Goal: Check status: Check status

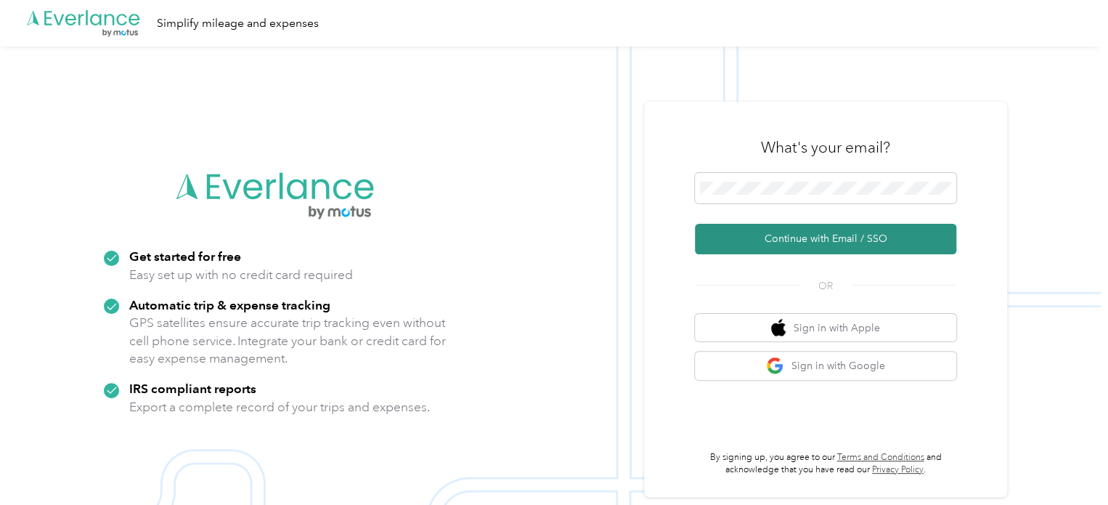
click at [800, 239] on button "Continue with Email / SSO" at bounding box center [826, 239] width 262 height 31
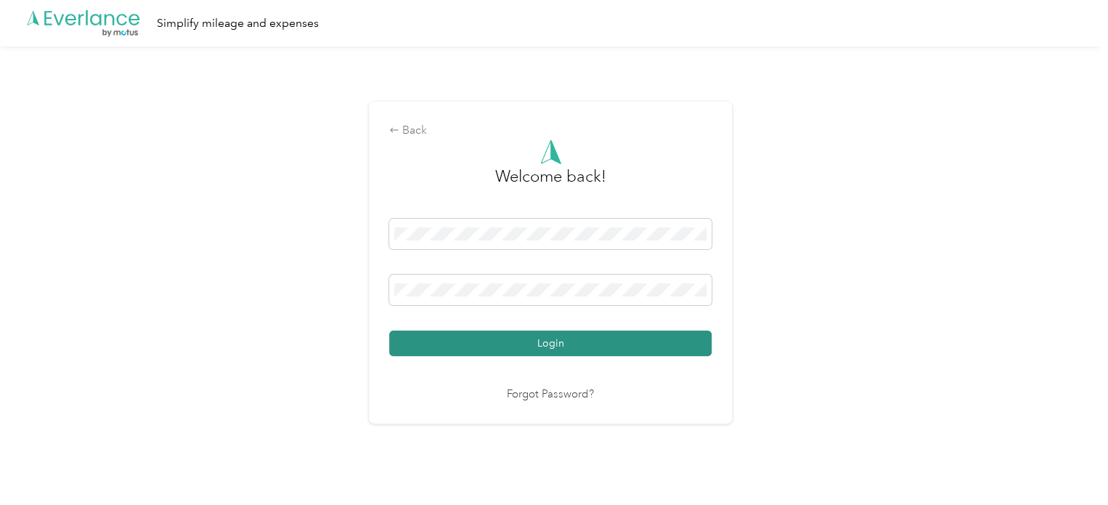
click at [450, 339] on button "Login" at bounding box center [550, 343] width 323 height 25
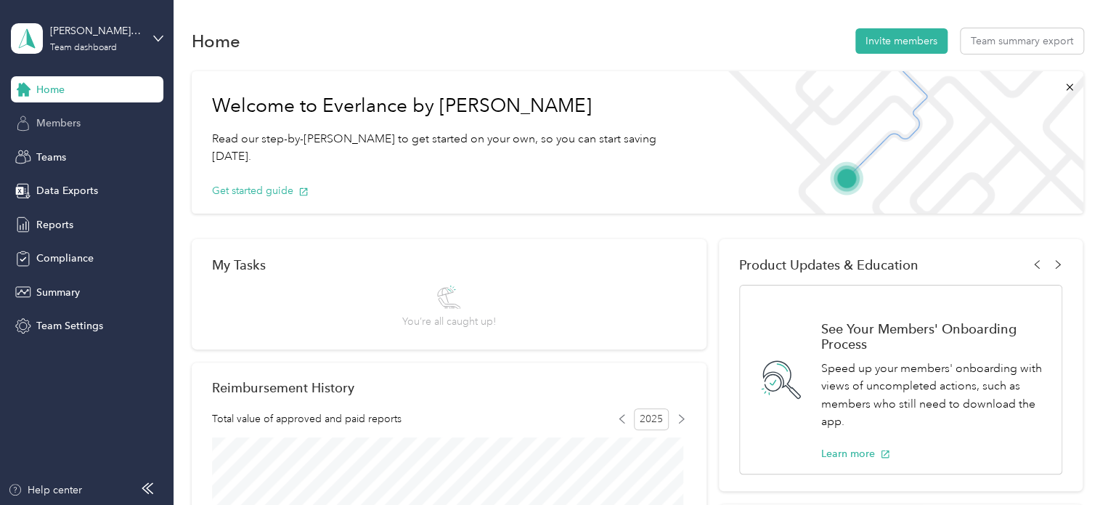
click at [56, 121] on span "Members" at bounding box center [58, 122] width 44 height 15
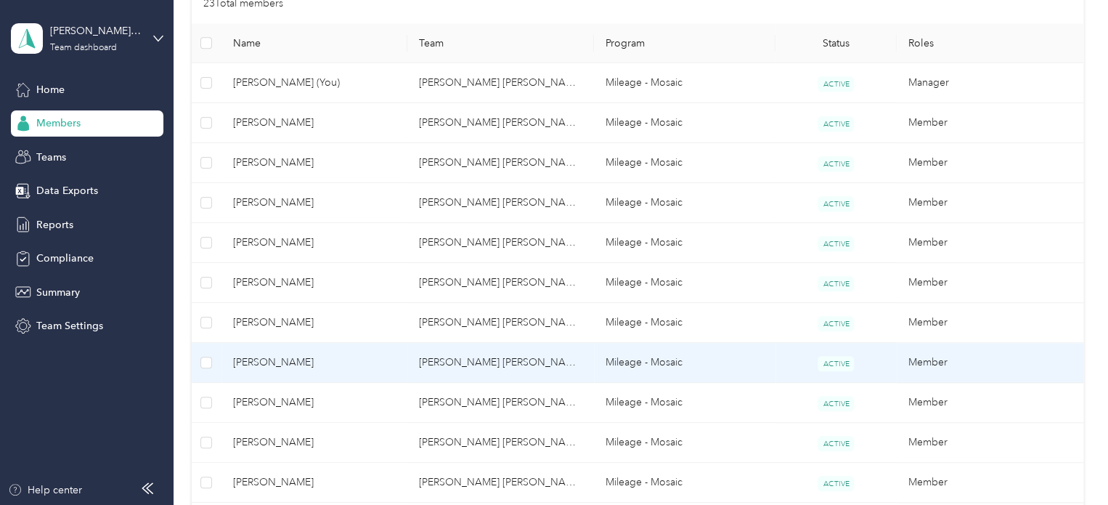
scroll to position [436, 0]
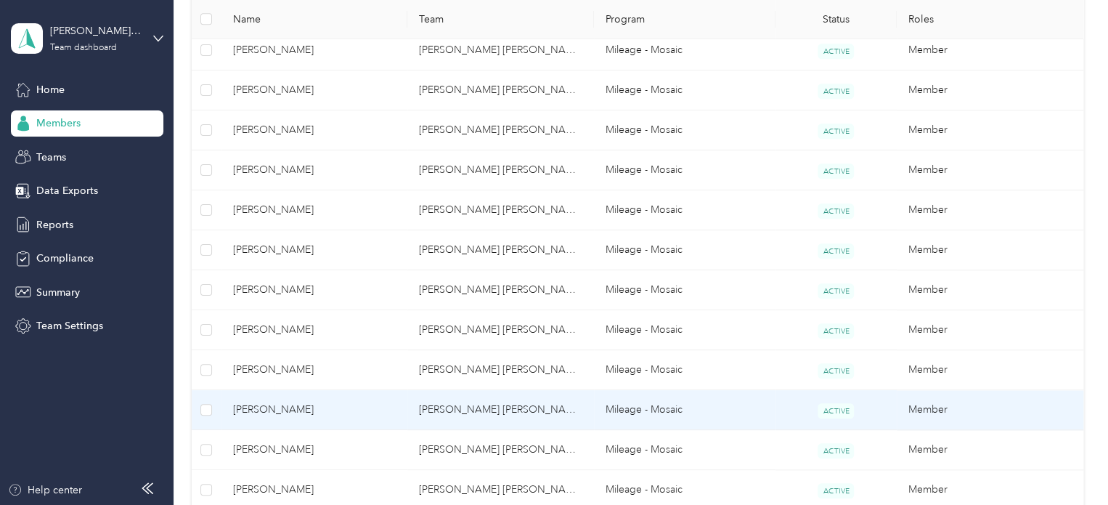
click at [291, 405] on span "[PERSON_NAME]" at bounding box center [314, 410] width 163 height 16
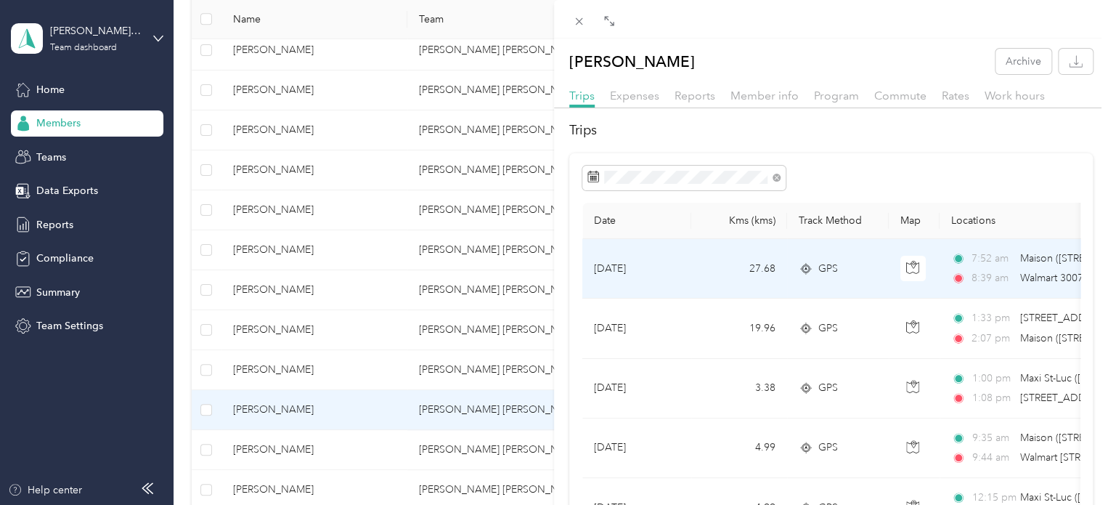
click at [632, 265] on td "[DATE]" at bounding box center [637, 269] width 109 height 60
